Goal: Information Seeking & Learning: Learn about a topic

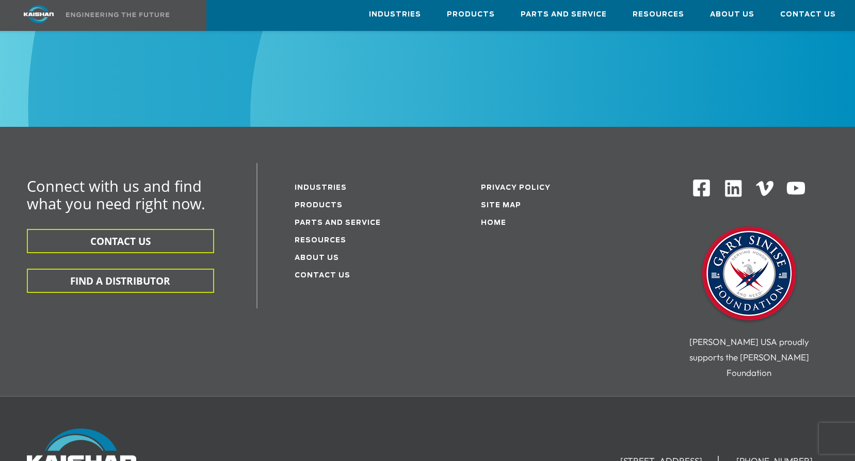
scroll to position [1748, 0]
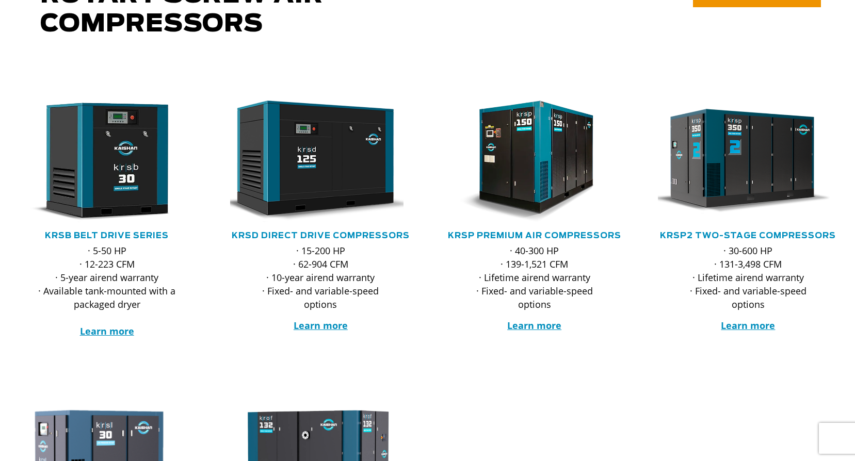
scroll to position [155, 0]
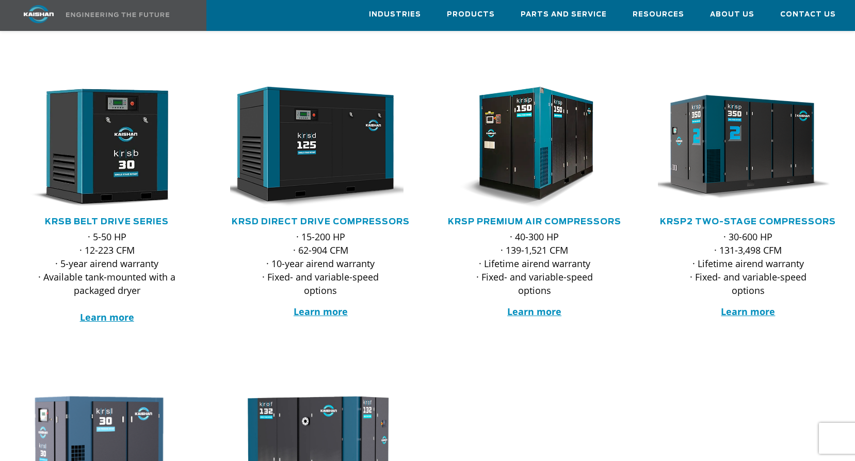
click at [100, 294] on p "· 5-50 HP · 12-223 CFM · 5-year airend warranty · Available tank-mounted with a…" at bounding box center [106, 277] width 139 height 94
click at [100, 311] on strong "Learn more" at bounding box center [107, 317] width 54 height 12
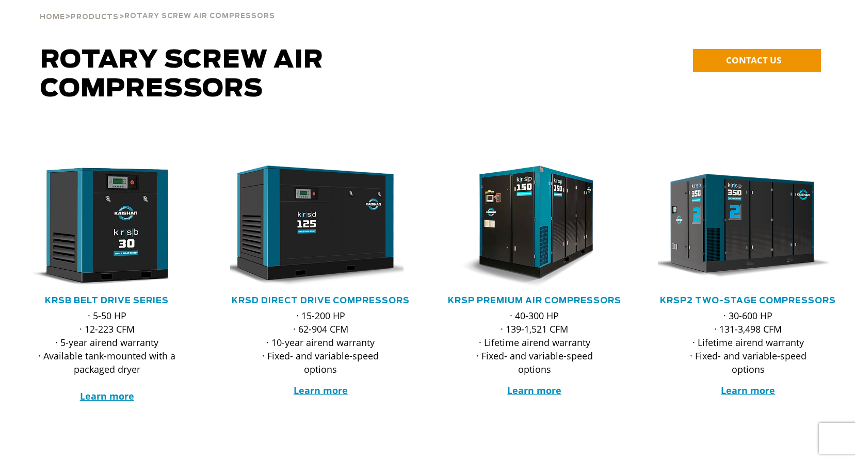
scroll to position [0, 0]
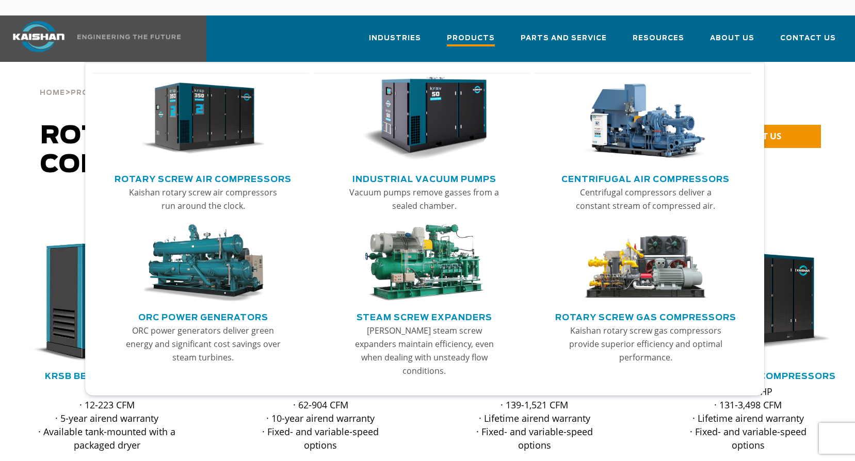
click at [477, 32] on span "Products" at bounding box center [471, 39] width 48 height 14
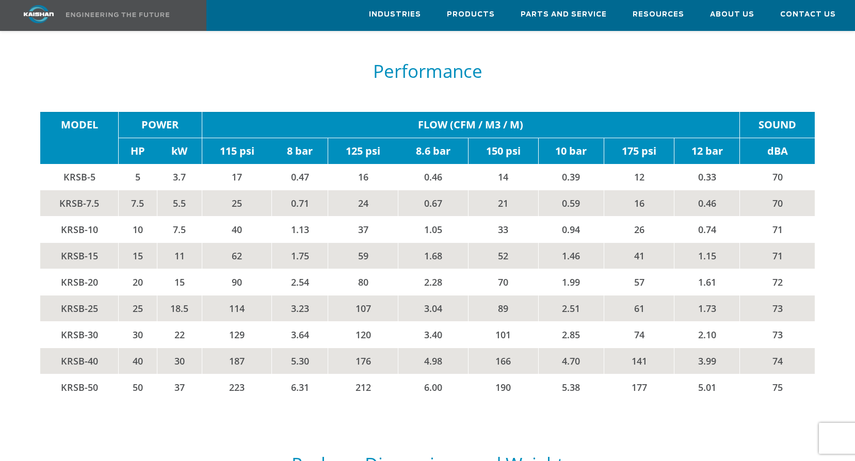
scroll to position [1650, 0]
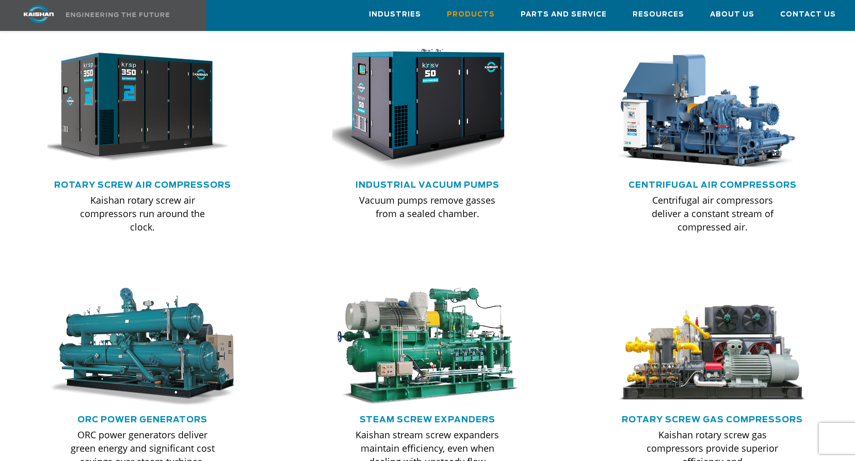
scroll to position [670, 0]
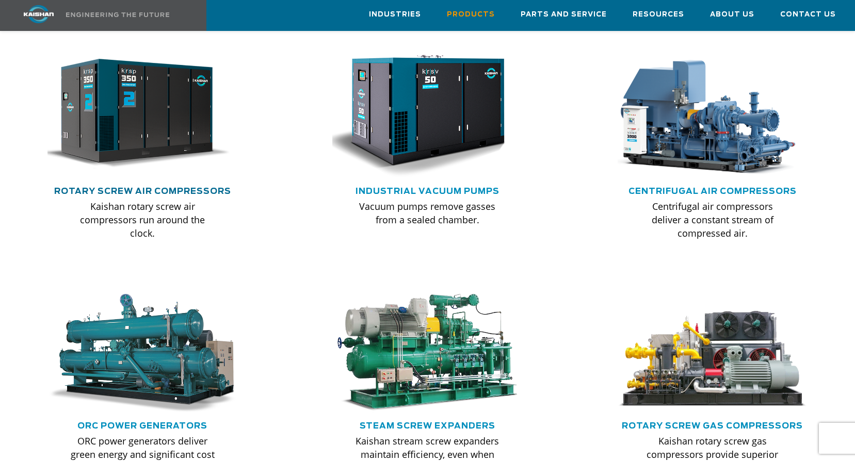
click at [117, 187] on link "Rotary Screw Air Compressors" at bounding box center [142, 191] width 177 height 8
